Goal: Check status: Check status

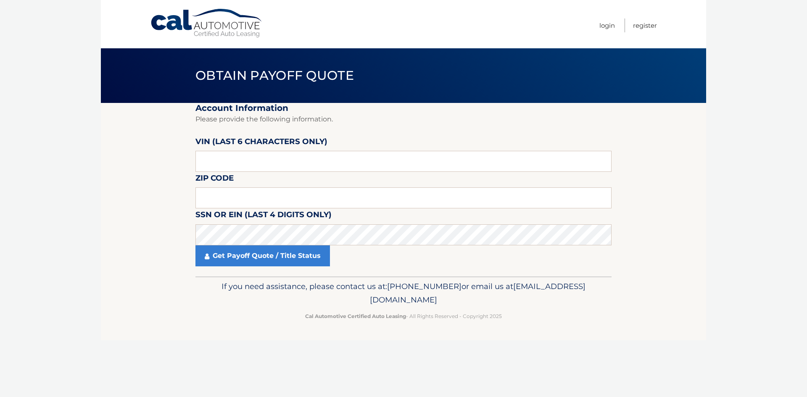
click at [282, 151] on label "VIN (last 6 characters only)" at bounding box center [262, 143] width 132 height 16
click at [256, 157] on input "text" at bounding box center [404, 161] width 416 height 21
type input "277559"
click at [288, 194] on input "text" at bounding box center [404, 198] width 416 height 21
type input "11741"
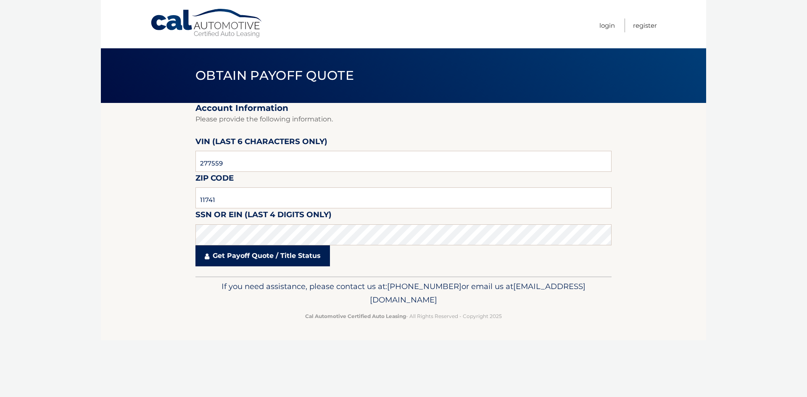
click at [302, 261] on link "Get Payoff Quote / Title Status" at bounding box center [263, 256] width 135 height 21
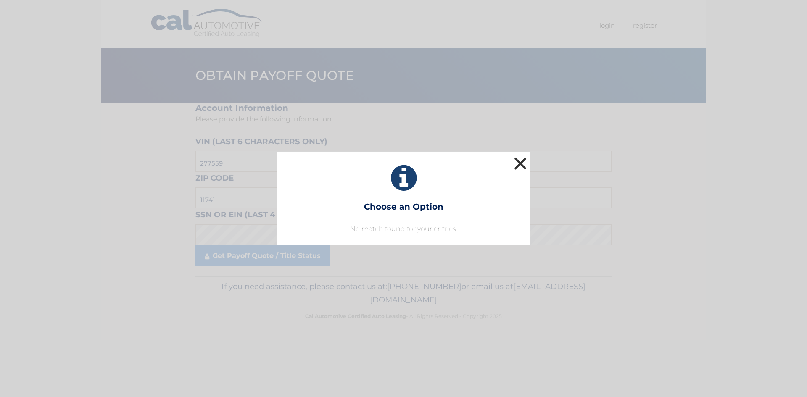
click at [524, 163] on button "×" at bounding box center [520, 163] width 17 height 17
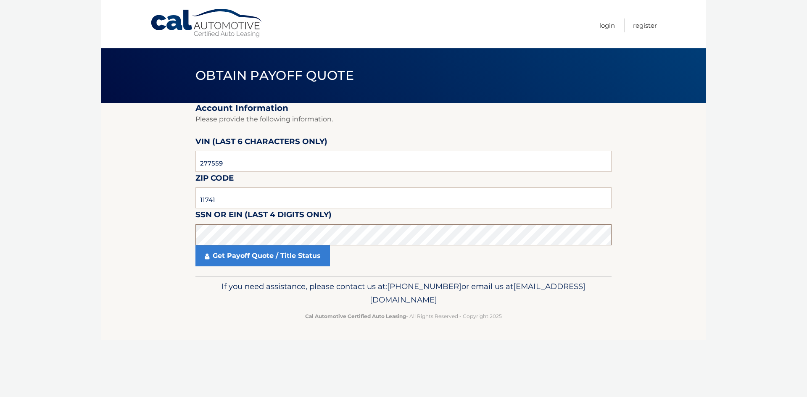
click at [174, 236] on section "Account Information Please provide the following information. VIN (last 6 chara…" at bounding box center [403, 190] width 605 height 174
click at [271, 254] on link "Get Payoff Quote / Title Status" at bounding box center [263, 256] width 135 height 21
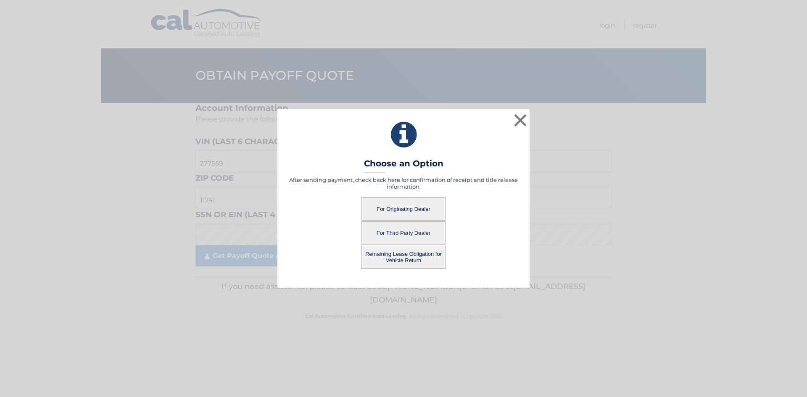
click at [401, 207] on button "For Originating Dealer" at bounding box center [404, 209] width 84 height 23
click at [404, 209] on button "For Originating Dealer" at bounding box center [404, 209] width 84 height 23
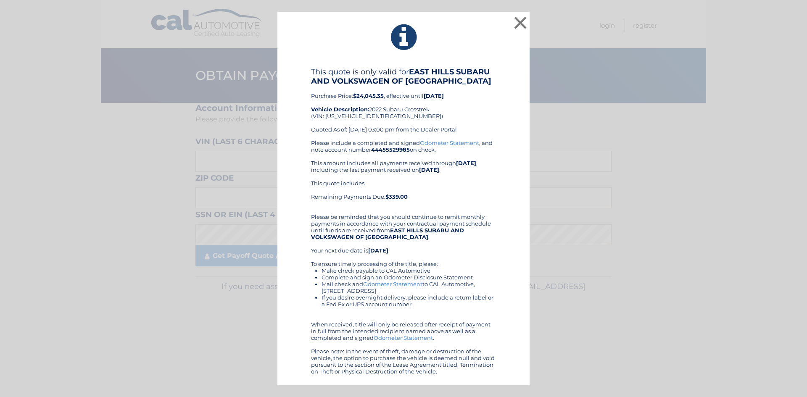
click at [771, 105] on div "× This quote is only valid for EAST HILLS SUBARU AND VOLKSWAGEN OF SAYVILLE Pur…" at bounding box center [403, 199] width 801 height 374
